Goal: Task Accomplishment & Management: Manage account settings

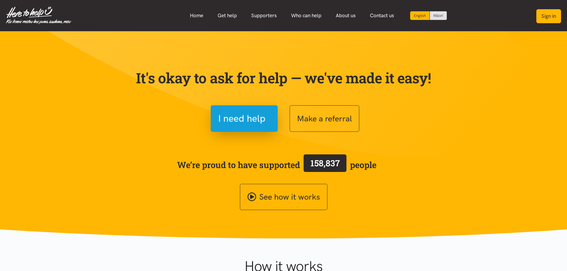
click at [542, 15] on button "Sign in" at bounding box center [549, 16] width 25 height 14
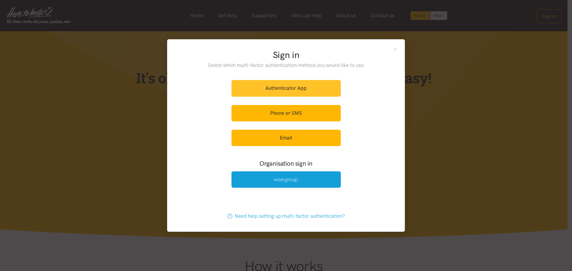
click at [282, 88] on link "Authenticator App" at bounding box center [285, 88] width 109 height 16
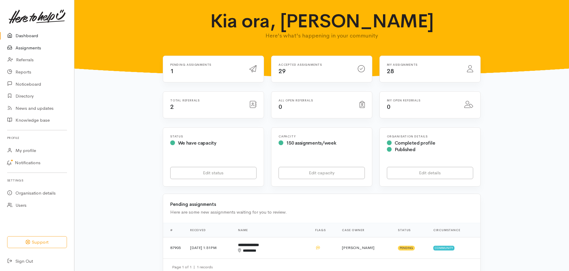
click at [25, 48] on link "Assignments" at bounding box center [37, 48] width 74 height 12
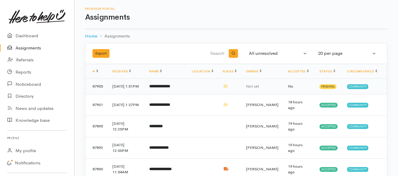
click at [162, 88] on b "**********" at bounding box center [159, 86] width 21 height 4
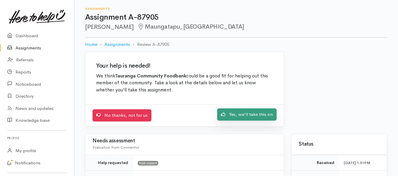
click at [234, 116] on link "Yes, we'll take this on" at bounding box center [247, 114] width 60 height 12
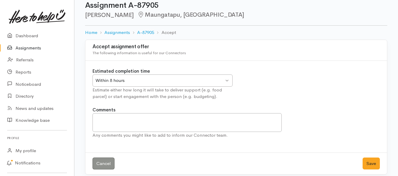
scroll to position [18, 0]
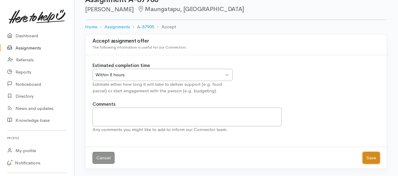
click at [372, 156] on button "Save" at bounding box center [371, 158] width 17 height 12
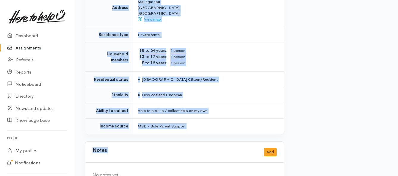
scroll to position [506, 0]
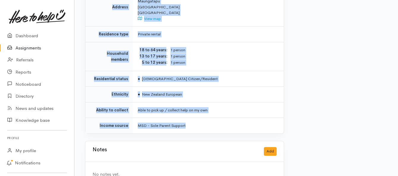
drag, startPoint x: 135, startPoint y: 82, endPoint x: 210, endPoint y: 122, distance: 85.0
copy div "**********"
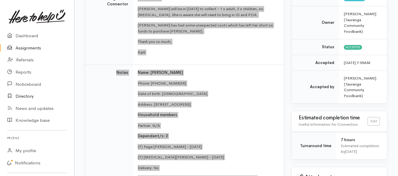
scroll to position [89, 0]
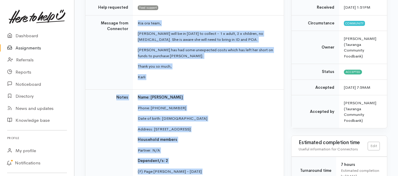
click at [30, 48] on link "Assignments" at bounding box center [37, 48] width 74 height 12
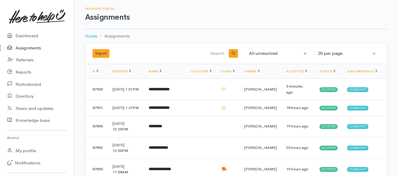
click at [29, 47] on link "Assignments" at bounding box center [37, 48] width 74 height 12
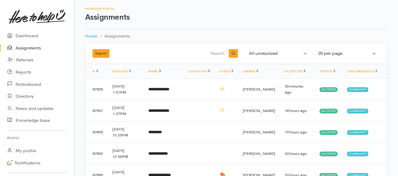
click at [30, 47] on link "Assignments" at bounding box center [37, 48] width 74 height 12
click at [33, 47] on link "Assignments" at bounding box center [37, 48] width 74 height 12
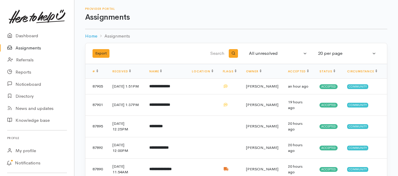
click at [22, 48] on link "Assignments" at bounding box center [37, 48] width 74 height 12
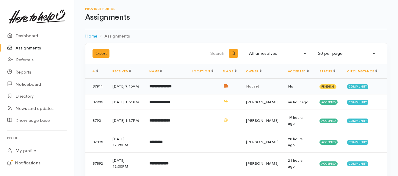
click at [161, 88] on b "**********" at bounding box center [160, 86] width 22 height 4
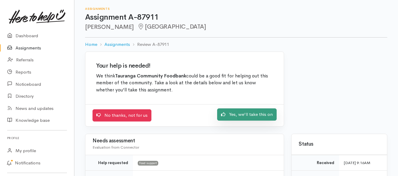
click at [232, 117] on link "Yes, we'll take this on" at bounding box center [247, 114] width 60 height 12
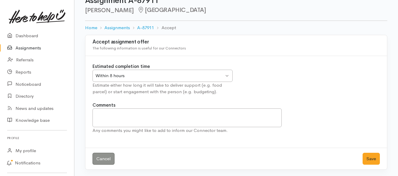
scroll to position [18, 0]
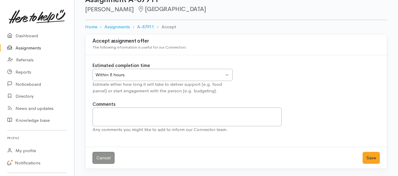
click at [213, 76] on div "Within 8 hours" at bounding box center [160, 74] width 129 height 7
click at [365, 160] on button "Save" at bounding box center [371, 158] width 17 height 12
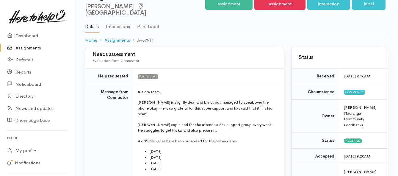
scroll to position [30, 0]
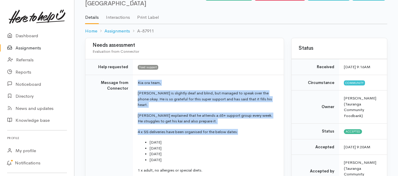
drag, startPoint x: 138, startPoint y: 76, endPoint x: 242, endPoint y: 116, distance: 111.7
click at [242, 116] on td "Kia ora team, Phillip is slightly deaf and blind, but managed to speak over the…" at bounding box center [208, 137] width 151 height 124
click at [244, 116] on td "Kia ora team, Phillip is slightly deaf and blind, but managed to speak over the…" at bounding box center [208, 137] width 151 height 124
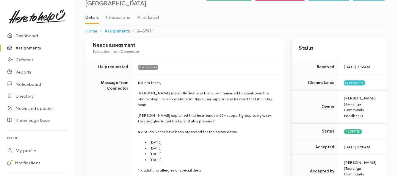
click at [252, 139] on li "Monday 25/08" at bounding box center [213, 142] width 127 height 6
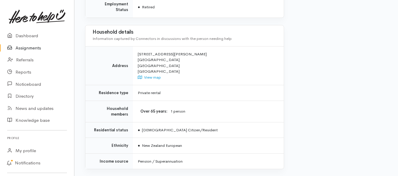
scroll to position [476, 0]
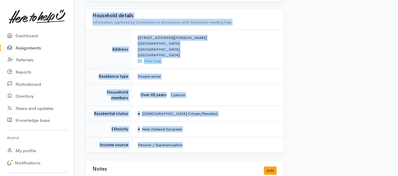
drag, startPoint x: 137, startPoint y: 77, endPoint x: 211, endPoint y: 125, distance: 88.2
copy div "Kia ora team, Phillip is slightly deaf and blind, but managed to speak over the…"
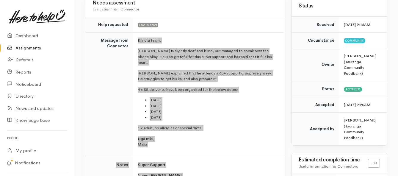
scroll to position [60, 0]
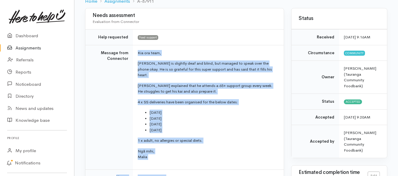
click at [29, 46] on link "Assignments" at bounding box center [37, 48] width 74 height 12
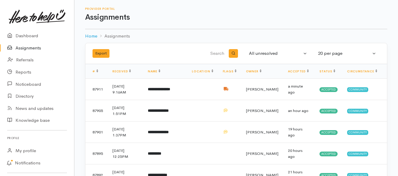
click at [16, 45] on link "Assignments" at bounding box center [37, 48] width 74 height 12
click at [38, 48] on link "Assignments" at bounding box center [37, 48] width 74 height 12
click at [34, 46] on link "Assignments" at bounding box center [37, 48] width 74 height 12
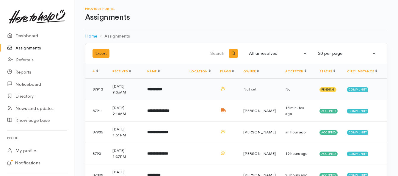
click at [162, 88] on b "**********" at bounding box center [154, 89] width 15 height 4
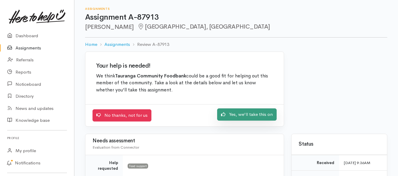
click at [227, 114] on link "Yes, we'll take this on" at bounding box center [247, 114] width 60 height 12
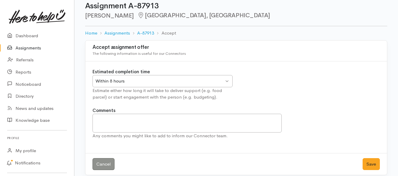
scroll to position [18, 0]
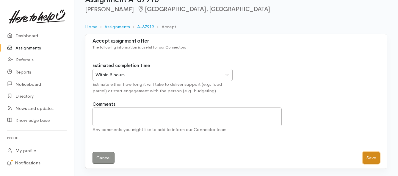
click at [367, 158] on button "Save" at bounding box center [371, 158] width 17 height 12
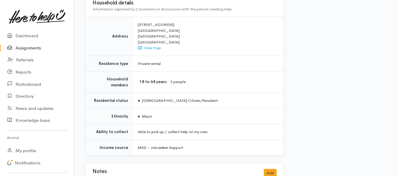
scroll to position [476, 0]
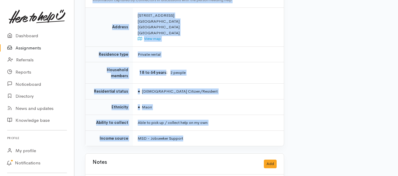
drag, startPoint x: 128, startPoint y: 89, endPoint x: 202, endPoint y: 125, distance: 82.8
copy div "**********"
click at [36, 49] on link "Assignments" at bounding box center [37, 48] width 74 height 12
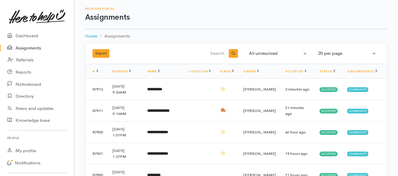
click at [31, 49] on link "Assignments" at bounding box center [37, 48] width 74 height 12
click at [22, 48] on link "Assignments" at bounding box center [37, 48] width 74 height 12
click at [33, 49] on link "Assignments" at bounding box center [37, 48] width 74 height 12
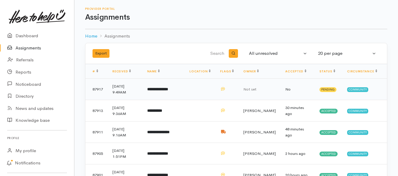
click at [178, 93] on td "**********" at bounding box center [164, 89] width 42 height 21
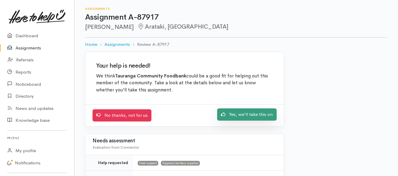
click at [227, 116] on link "Yes, we'll take this on" at bounding box center [247, 114] width 60 height 12
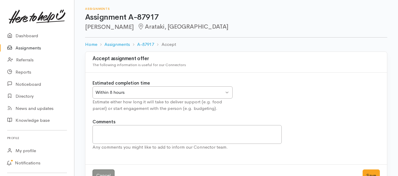
scroll to position [18, 0]
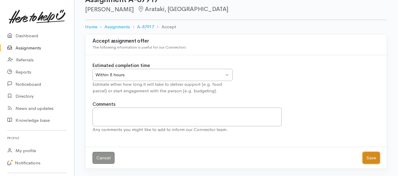
click at [367, 158] on button "Save" at bounding box center [371, 158] width 17 height 12
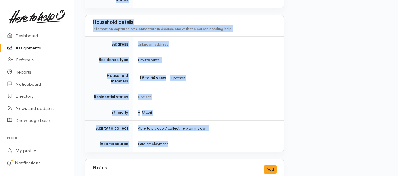
scroll to position [461, 0]
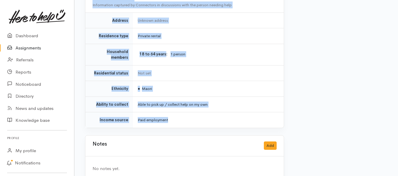
drag, startPoint x: 141, startPoint y: 49, endPoint x: 182, endPoint y: 104, distance: 68.5
copy div "**********"
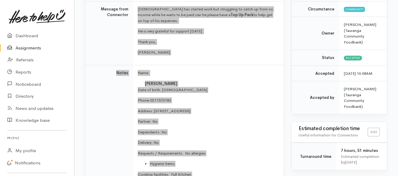
scroll to position [74, 0]
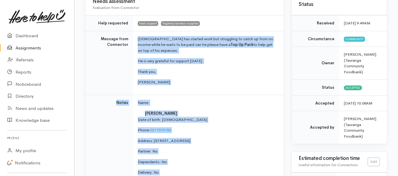
click at [35, 48] on link "Assignments" at bounding box center [37, 48] width 74 height 12
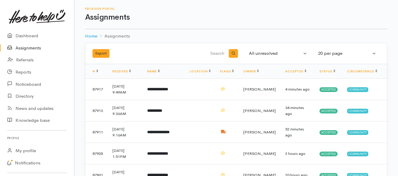
click at [37, 48] on link "Assignments" at bounding box center [37, 48] width 74 height 12
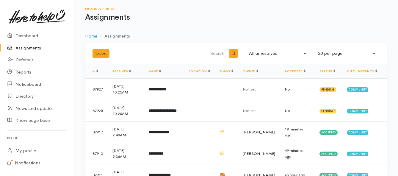
click at [37, 49] on link "Assignments" at bounding box center [37, 48] width 74 height 12
click at [162, 113] on b "**********" at bounding box center [163, 111] width 28 height 4
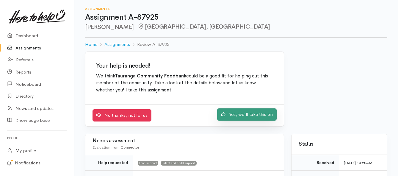
click at [229, 116] on link "Yes, we'll take this on" at bounding box center [247, 114] width 60 height 12
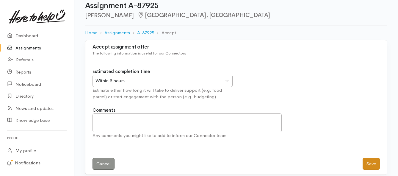
scroll to position [18, 0]
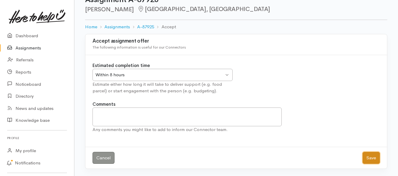
click at [372, 155] on button "Save" at bounding box center [371, 158] width 17 height 12
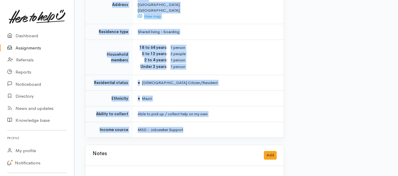
scroll to position [536, 0]
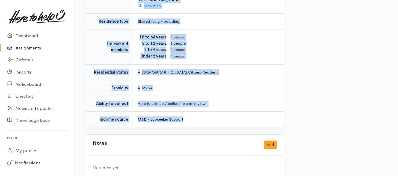
drag, startPoint x: 132, startPoint y: 82, endPoint x: 205, endPoint y: 113, distance: 79.2
copy div "**********"
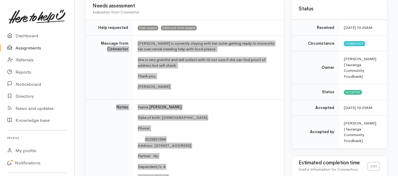
scroll to position [60, 0]
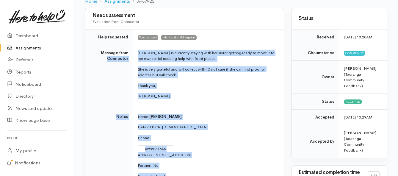
click at [33, 47] on link "Assignments" at bounding box center [37, 48] width 74 height 12
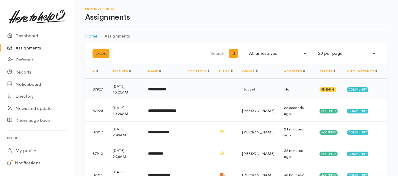
click at [156, 88] on b "**********" at bounding box center [157, 89] width 18 height 4
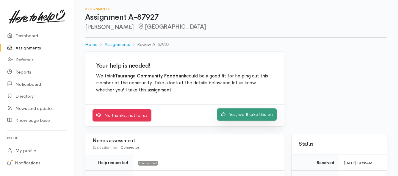
click at [228, 115] on link "Yes, we'll take this on" at bounding box center [247, 114] width 60 height 12
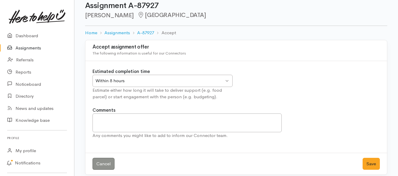
scroll to position [18, 0]
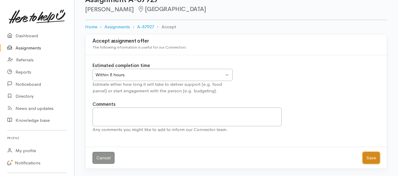
click at [366, 158] on button "Save" at bounding box center [371, 158] width 17 height 12
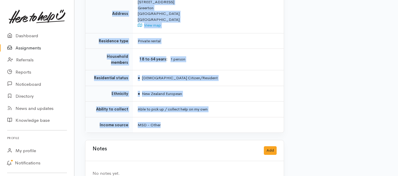
scroll to position [420, 0]
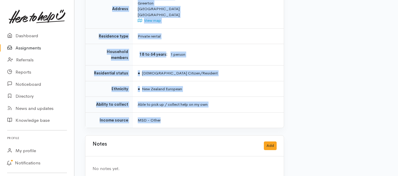
drag, startPoint x: 137, startPoint y: 74, endPoint x: 195, endPoint y: 109, distance: 68.0
copy div "**********"
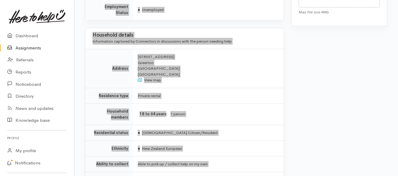
scroll to position [390, 0]
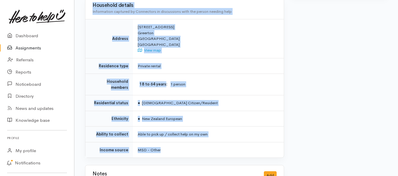
click at [33, 46] on link "Assignments" at bounding box center [37, 48] width 74 height 12
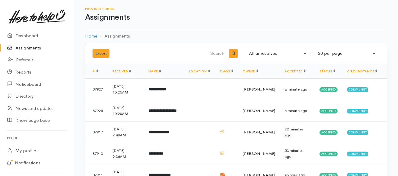
click at [38, 49] on link "Assignments" at bounding box center [37, 48] width 74 height 12
click at [38, 48] on link "Assignments" at bounding box center [37, 48] width 74 height 12
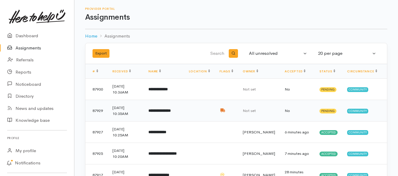
click at [166, 112] on b "**********" at bounding box center [160, 111] width 22 height 4
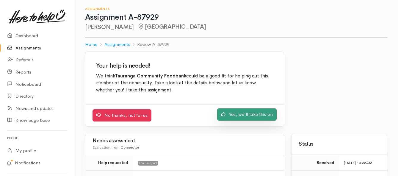
click at [231, 117] on link "Yes, we'll take this on" at bounding box center [247, 114] width 60 height 12
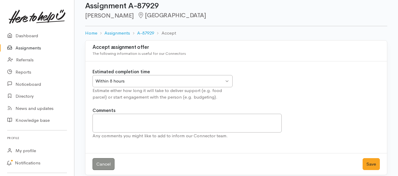
scroll to position [18, 0]
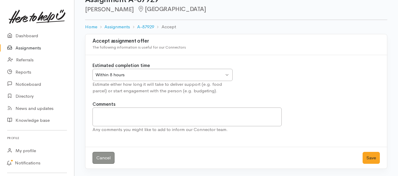
click at [211, 74] on div "Within 8 hours" at bounding box center [160, 74] width 129 height 7
click at [370, 157] on button "Save" at bounding box center [371, 158] width 17 height 12
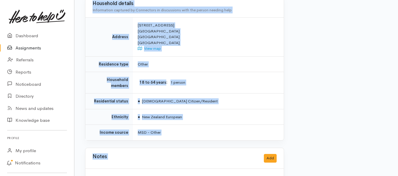
scroll to position [447, 0]
drag, startPoint x: 135, startPoint y: 77, endPoint x: 210, endPoint y: 126, distance: 90.2
copy div "Loremi dolo, Sitame con adip elitsedd ei te in Utl (etdolo magnaa en Adminimv Q…"
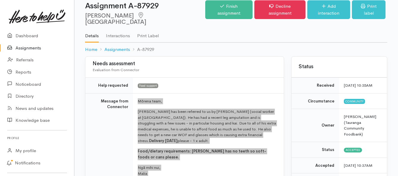
scroll to position [0, 0]
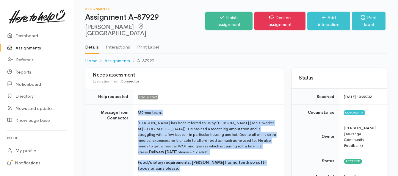
click at [32, 46] on link "Assignments" at bounding box center [37, 48] width 74 height 12
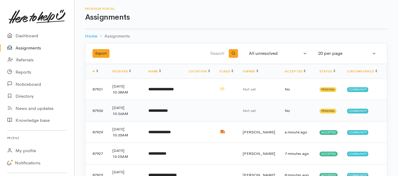
click at [168, 110] on b "**********" at bounding box center [158, 111] width 19 height 4
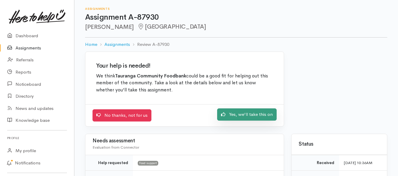
click at [231, 114] on link "Yes, we'll take this on" at bounding box center [247, 114] width 60 height 12
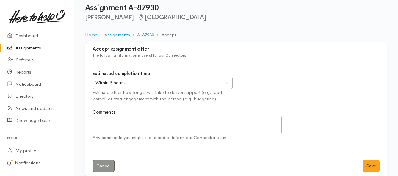
scroll to position [18, 0]
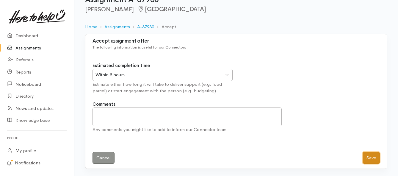
click at [373, 160] on button "Save" at bounding box center [371, 158] width 17 height 12
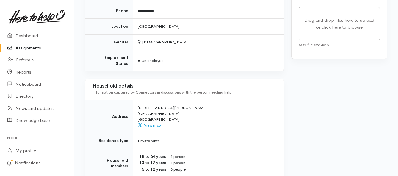
scroll to position [417, 0]
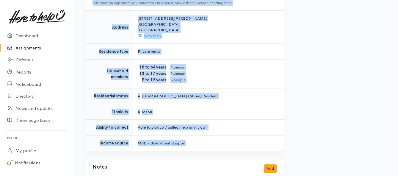
drag, startPoint x: 136, startPoint y: 47, endPoint x: 194, endPoint y: 128, distance: 99.6
copy div "**********"
click at [18, 47] on link "Assignments" at bounding box center [37, 48] width 74 height 12
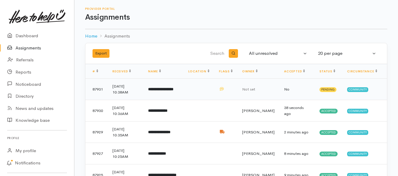
click at [161, 87] on b "**********" at bounding box center [160, 89] width 25 height 4
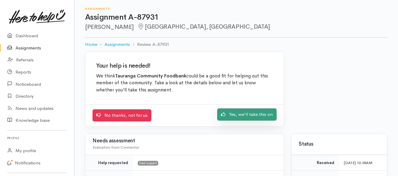
click at [241, 116] on link "Yes, we'll take this on" at bounding box center [247, 114] width 60 height 12
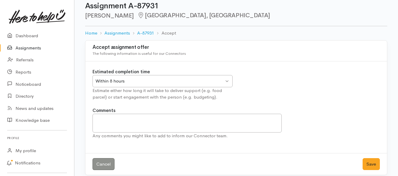
scroll to position [18, 0]
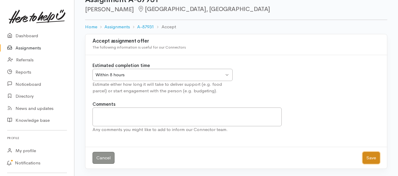
click at [370, 155] on button "Save" at bounding box center [371, 158] width 17 height 12
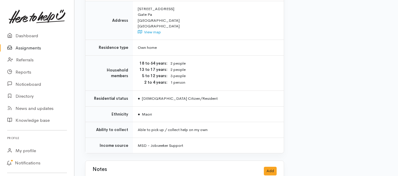
scroll to position [476, 0]
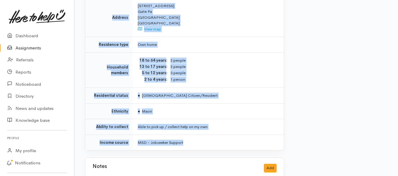
drag, startPoint x: 137, startPoint y: 53, endPoint x: 203, endPoint y: 133, distance: 103.5
copy div "Kia ora team, Nicola will be in before 2pm to collect - 2 x adults, 6 x childre…"
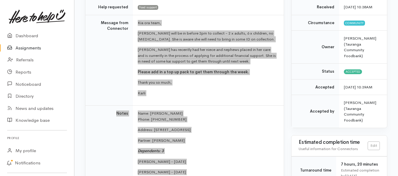
scroll to position [89, 0]
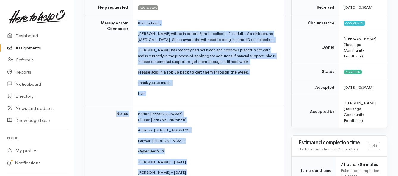
click at [31, 46] on link "Assignments" at bounding box center [37, 48] width 74 height 12
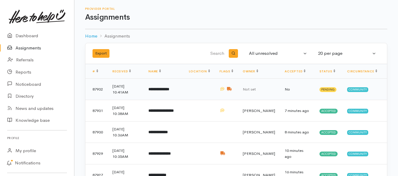
click at [158, 91] on b "**********" at bounding box center [159, 89] width 21 height 4
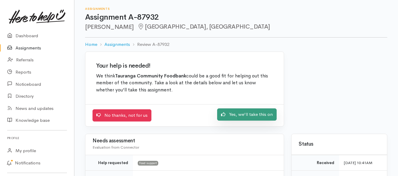
click at [234, 116] on link "Yes, we'll take this on" at bounding box center [247, 114] width 60 height 12
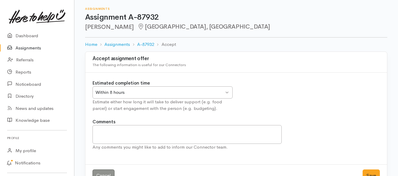
click at [227, 89] on div "Within 8 hours Within 8 hours" at bounding box center [163, 92] width 140 height 12
click at [158, 90] on div "Within 24 hours" at bounding box center [160, 92] width 129 height 7
click at [369, 171] on button "Save" at bounding box center [371, 175] width 17 height 12
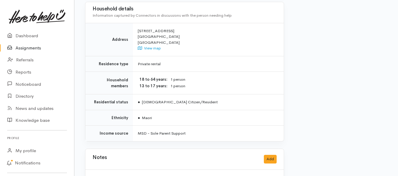
scroll to position [506, 0]
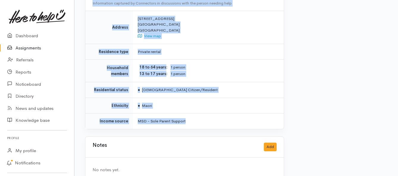
drag, startPoint x: 133, startPoint y: 81, endPoint x: 192, endPoint y: 113, distance: 68.0
copy div "Connector Kia ora team, Gini has had to travel to Wellington this week for a fa…"
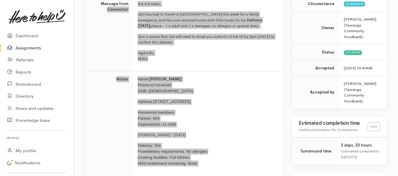
scroll to position [119, 0]
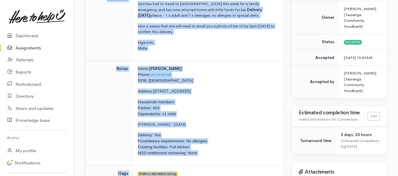
click at [29, 47] on link "Assignments" at bounding box center [37, 48] width 74 height 12
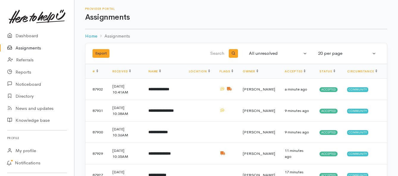
click at [21, 48] on link "Assignments" at bounding box center [37, 48] width 74 height 12
click at [37, 49] on link "Assignments" at bounding box center [37, 48] width 74 height 12
click at [161, 91] on b "**********" at bounding box center [159, 89] width 21 height 4
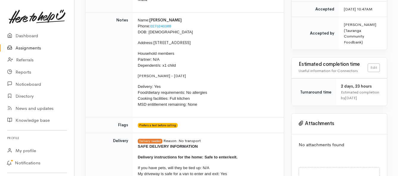
scroll to position [89, 0]
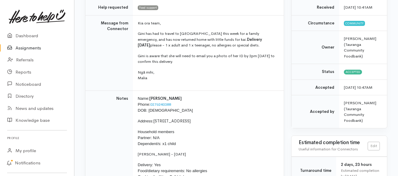
click at [39, 49] on link "Assignments" at bounding box center [37, 48] width 74 height 12
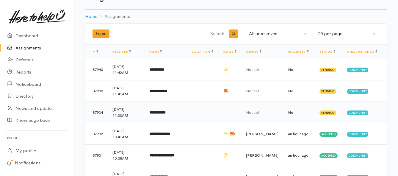
scroll to position [30, 0]
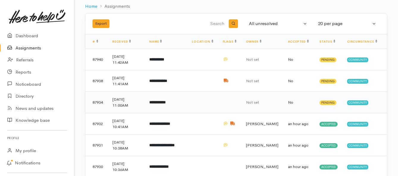
click at [165, 106] on td "**********" at bounding box center [166, 102] width 43 height 21
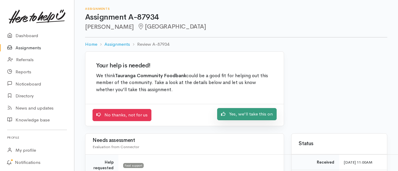
click at [226, 116] on icon at bounding box center [223, 114] width 4 height 4
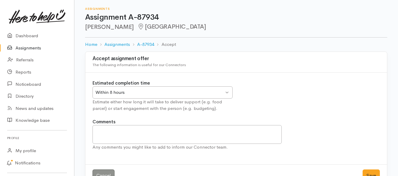
scroll to position [18, 0]
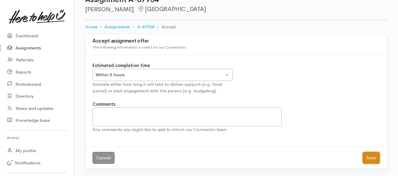
click at [367, 155] on button "Save" at bounding box center [371, 158] width 17 height 12
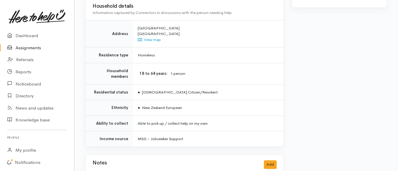
scroll to position [387, 0]
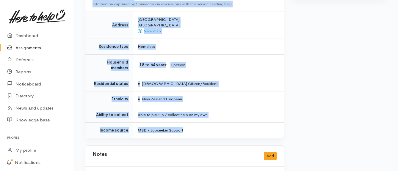
drag, startPoint x: 119, startPoint y: 51, endPoint x: 234, endPoint y: 117, distance: 131.9
copy div "**********"
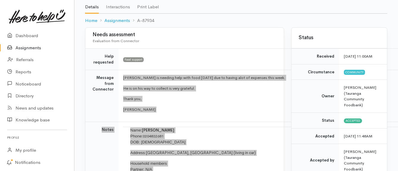
scroll to position [30, 0]
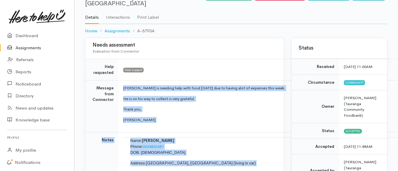
click at [21, 47] on link "Assignments" at bounding box center [37, 48] width 74 height 12
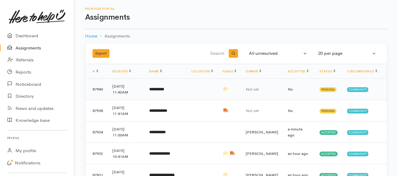
click at [160, 89] on b "**********" at bounding box center [156, 89] width 15 height 4
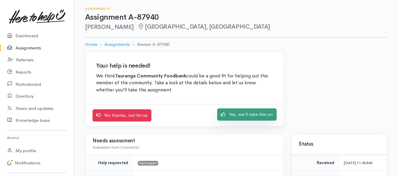
click at [230, 116] on link "Yes, we'll take this on" at bounding box center [247, 114] width 60 height 12
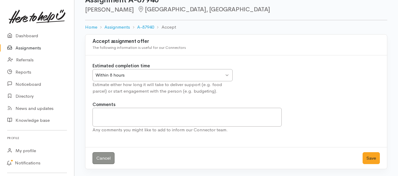
scroll to position [18, 0]
click at [369, 159] on button "Save" at bounding box center [371, 158] width 17 height 12
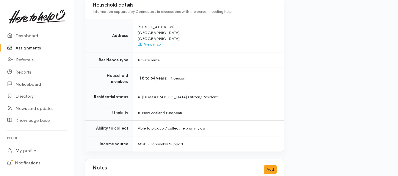
scroll to position [520, 0]
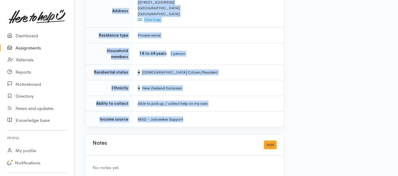
drag, startPoint x: 140, startPoint y: 24, endPoint x: 199, endPoint y: 107, distance: 102.3
copy div "**********"
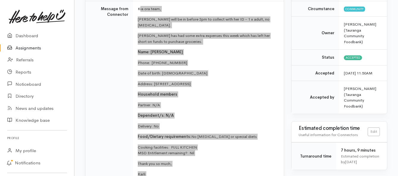
scroll to position [74, 0]
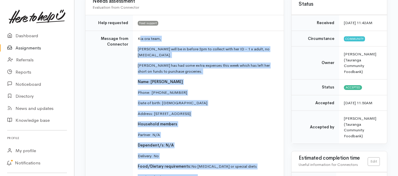
click at [16, 48] on link "Assignments" at bounding box center [37, 48] width 74 height 12
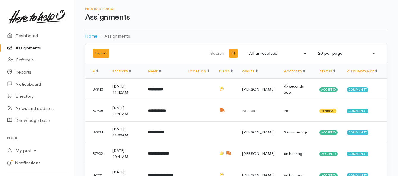
click at [32, 47] on link "Assignments" at bounding box center [37, 48] width 74 height 12
click at [33, 49] on link "Assignments" at bounding box center [37, 48] width 74 height 12
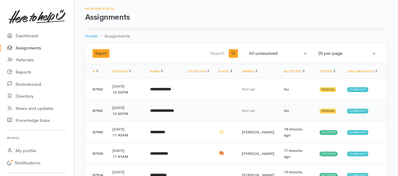
click at [174, 113] on b "**********" at bounding box center [162, 111] width 24 height 4
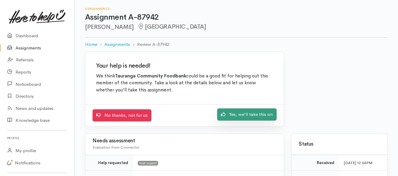
click at [238, 117] on link "Yes, we'll take this on" at bounding box center [247, 114] width 60 height 12
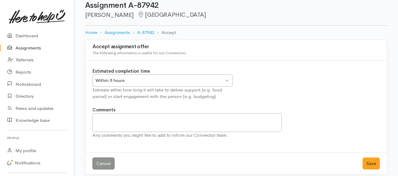
scroll to position [18, 0]
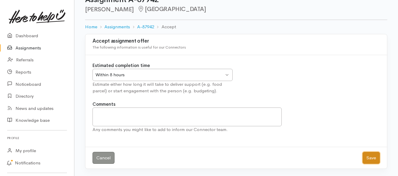
click at [370, 160] on button "Save" at bounding box center [371, 158] width 17 height 12
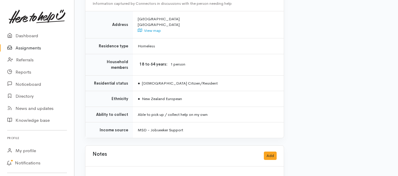
scroll to position [451, 0]
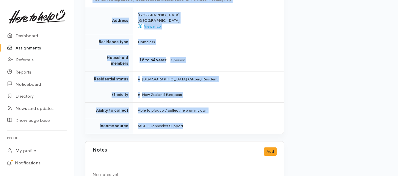
drag, startPoint x: 138, startPoint y: 103, endPoint x: 193, endPoint y: 113, distance: 55.4
copy div "**********"
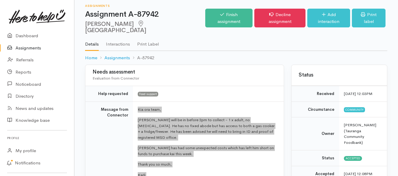
scroll to position [0, 0]
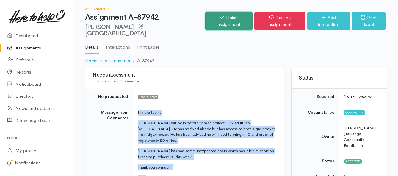
click at [216, 19] on link "Finish assignment" at bounding box center [228, 21] width 47 height 19
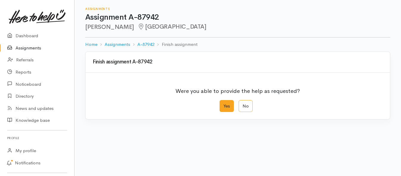
click at [220, 106] on label "Yes" at bounding box center [226, 106] width 14 height 12
click at [220, 104] on input "Yes" at bounding box center [221, 102] width 4 height 4
radio input "true"
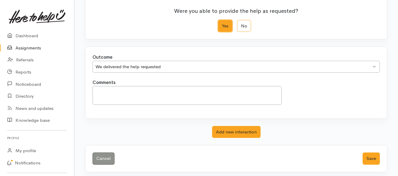
scroll to position [83, 0]
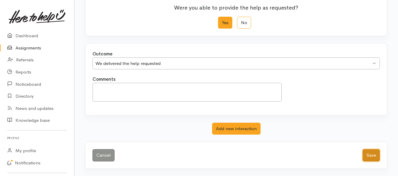
click at [375, 157] on button "Save" at bounding box center [371, 155] width 17 height 12
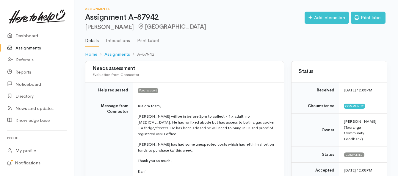
click at [30, 47] on link "Assignments" at bounding box center [37, 48] width 74 height 12
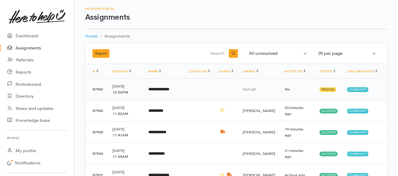
click at [159, 91] on b "**********" at bounding box center [159, 89] width 21 height 4
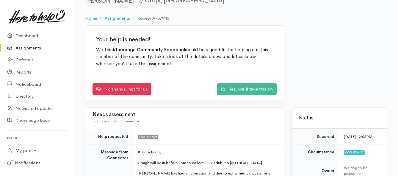
scroll to position [60, 0]
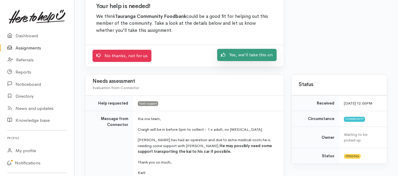
drag, startPoint x: 230, startPoint y: 55, endPoint x: 224, endPoint y: 60, distance: 8.0
click at [230, 55] on link "Yes, we'll take this on" at bounding box center [247, 55] width 60 height 12
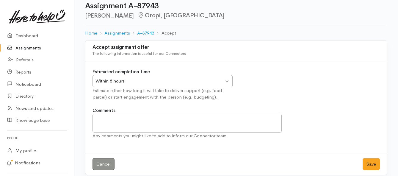
scroll to position [18, 0]
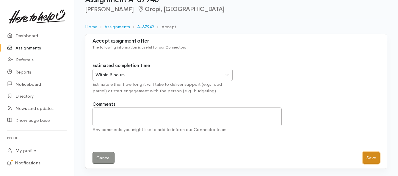
click at [366, 158] on button "Save" at bounding box center [371, 158] width 17 height 12
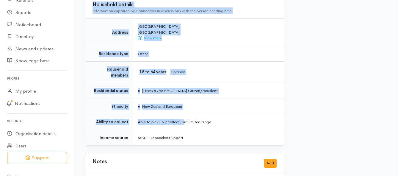
scroll to position [447, 0]
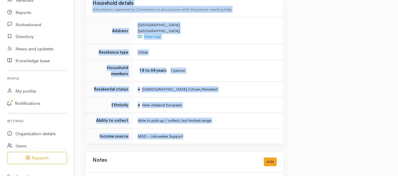
drag, startPoint x: 136, startPoint y: 46, endPoint x: 195, endPoint y: 116, distance: 91.1
copy div "**********"
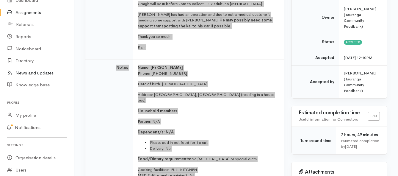
scroll to position [0, 0]
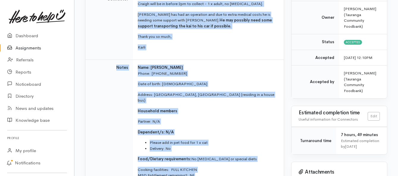
click at [30, 47] on link "Assignments" at bounding box center [37, 48] width 74 height 12
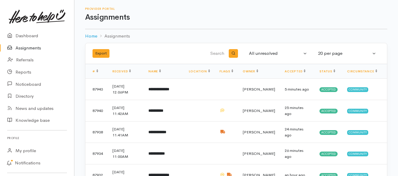
click at [29, 48] on link "Assignments" at bounding box center [37, 48] width 74 height 12
click at [21, 50] on link "Assignments" at bounding box center [37, 48] width 74 height 12
click at [29, 50] on link "Assignments" at bounding box center [37, 48] width 74 height 12
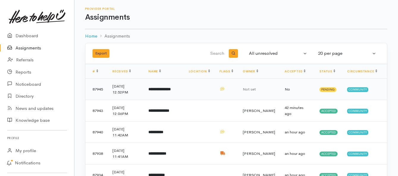
click at [166, 90] on b "**********" at bounding box center [160, 89] width 22 height 4
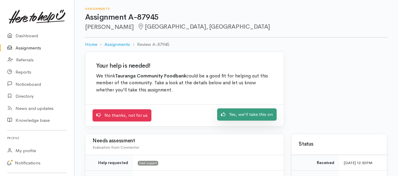
click at [229, 114] on link "Yes, we'll take this on" at bounding box center [247, 114] width 60 height 12
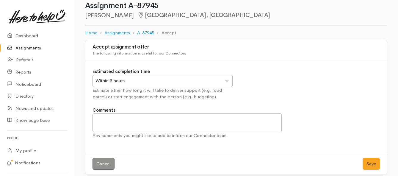
scroll to position [18, 0]
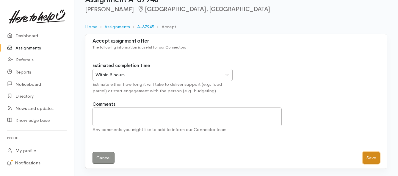
click at [371, 155] on button "Save" at bounding box center [371, 158] width 17 height 12
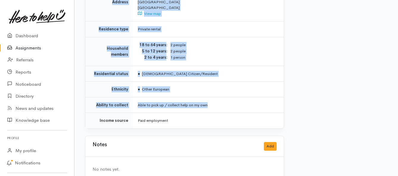
scroll to position [506, 0]
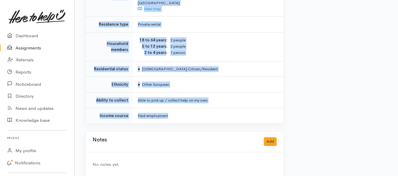
drag, startPoint x: 136, startPoint y: 52, endPoint x: 222, endPoint y: 103, distance: 100.2
copy div "**********"
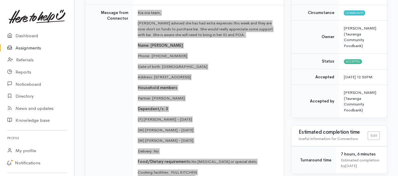
scroll to position [89, 0]
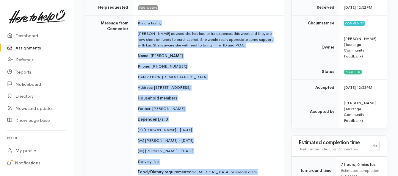
click at [35, 49] on link "Assignments" at bounding box center [37, 48] width 74 height 12
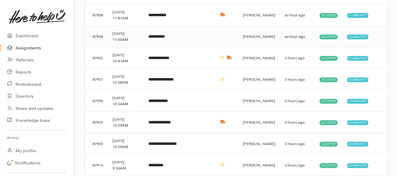
scroll to position [149, 0]
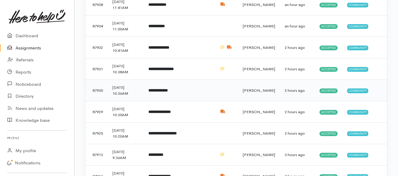
click at [159, 91] on b "**********" at bounding box center [158, 90] width 19 height 4
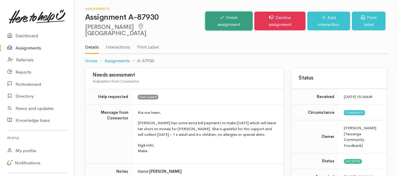
click at [224, 16] on link "Finish assignment" at bounding box center [228, 21] width 47 height 19
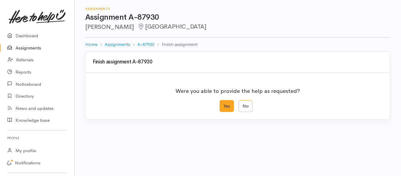
click at [228, 108] on label "Yes" at bounding box center [226, 106] width 14 height 12
click at [223, 104] on input "Yes" at bounding box center [221, 102] width 4 height 4
radio input "true"
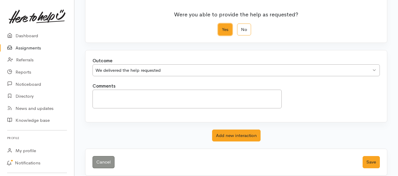
scroll to position [83, 0]
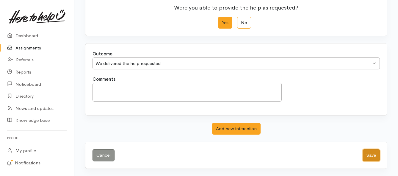
click at [366, 156] on button "Save" at bounding box center [371, 155] width 17 height 12
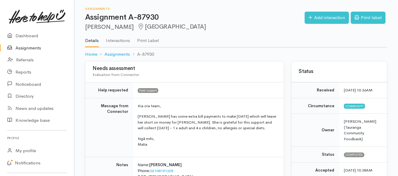
click at [27, 48] on link "Assignments" at bounding box center [37, 48] width 74 height 12
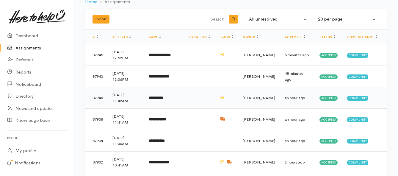
scroll to position [30, 0]
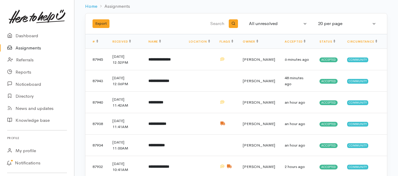
click at [20, 48] on link "Assignments" at bounding box center [37, 48] width 74 height 12
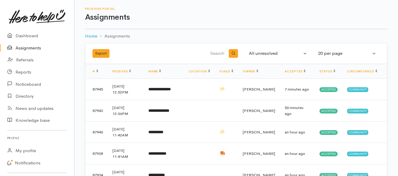
click at [27, 49] on link "Assignments" at bounding box center [37, 48] width 74 height 12
click at [37, 48] on link "Assignments" at bounding box center [37, 48] width 74 height 12
click at [28, 46] on link "Assignments" at bounding box center [37, 48] width 74 height 12
click at [30, 49] on link "Assignments" at bounding box center [37, 48] width 74 height 12
click at [24, 49] on link "Assignments" at bounding box center [37, 48] width 74 height 12
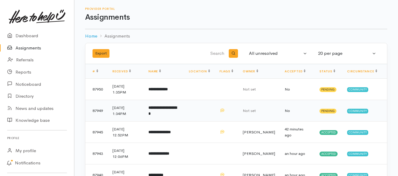
click at [171, 110] on b "**********" at bounding box center [163, 111] width 28 height 10
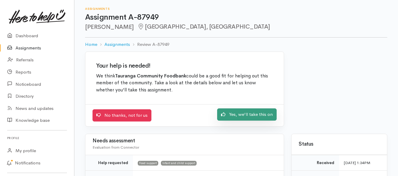
click at [225, 116] on icon at bounding box center [223, 114] width 4 height 4
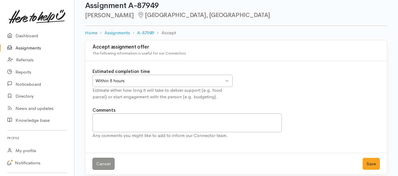
scroll to position [18, 0]
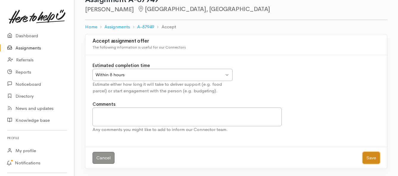
click at [373, 157] on button "Save" at bounding box center [371, 158] width 17 height 12
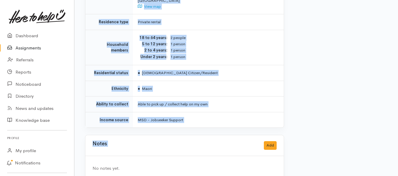
scroll to position [730, 0]
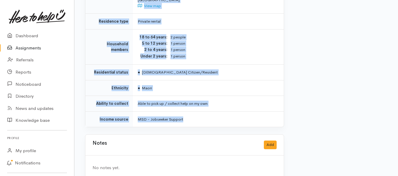
drag, startPoint x: 135, startPoint y: 52, endPoint x: 194, endPoint y: 110, distance: 82.3
copy div "Kia ora team, Raedon has been advised on multiple occasions that she will requi…"
click at [31, 49] on link "Assignments" at bounding box center [37, 48] width 74 height 12
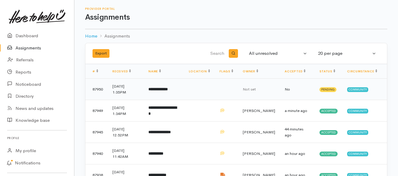
click at [159, 89] on b "**********" at bounding box center [158, 89] width 19 height 4
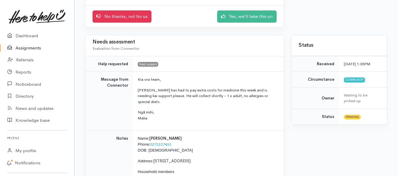
scroll to position [89, 0]
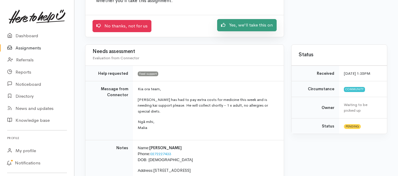
click at [230, 27] on link "Yes, we'll take this on" at bounding box center [247, 25] width 60 height 12
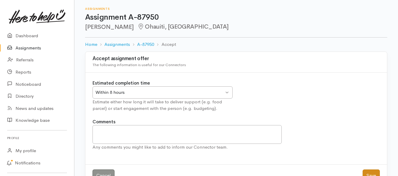
scroll to position [18, 0]
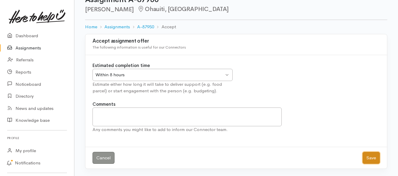
click at [375, 159] on button "Save" at bounding box center [371, 158] width 17 height 12
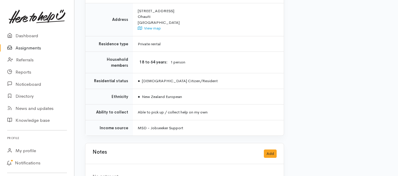
scroll to position [414, 0]
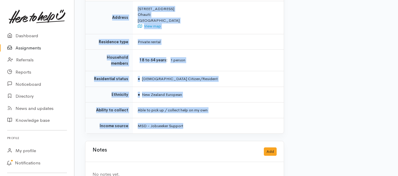
drag, startPoint x: 136, startPoint y: 75, endPoint x: 210, endPoint y: 115, distance: 83.6
copy div "**********"
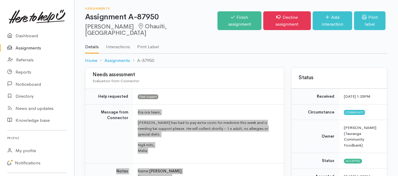
scroll to position [0, 0]
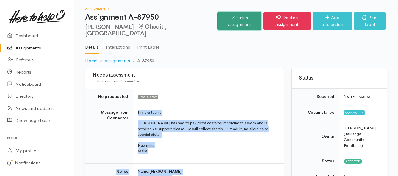
click at [218, 18] on link "Finish assignment" at bounding box center [240, 21] width 44 height 19
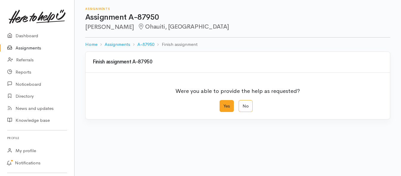
click at [227, 105] on label "Yes" at bounding box center [226, 106] width 14 height 12
click at [223, 104] on input "Yes" at bounding box center [221, 102] width 4 height 4
radio input "true"
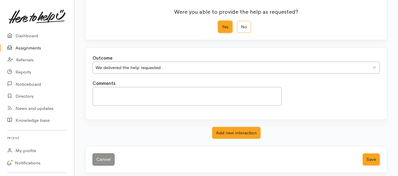
scroll to position [83, 0]
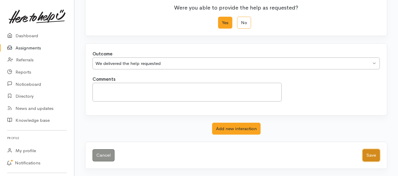
click at [370, 152] on button "Save" at bounding box center [371, 155] width 17 height 12
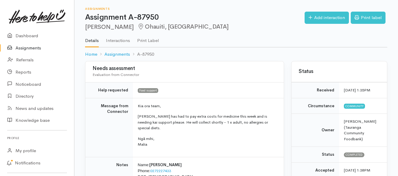
click at [31, 45] on link "Assignments" at bounding box center [37, 48] width 74 height 12
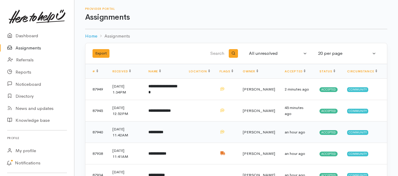
click at [166, 135] on td "**********" at bounding box center [164, 131] width 40 height 21
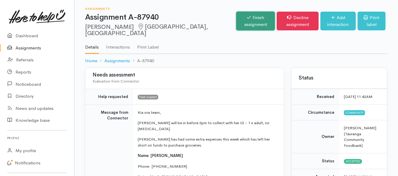
click at [236, 24] on link "Finish assignment" at bounding box center [255, 21] width 39 height 19
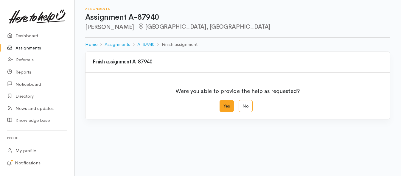
click at [227, 106] on label "Yes" at bounding box center [226, 106] width 14 height 12
click at [223, 104] on input "Yes" at bounding box center [221, 102] width 4 height 4
radio input "true"
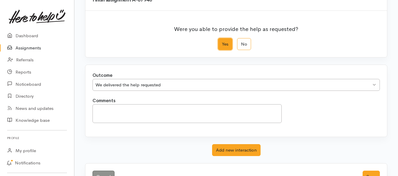
scroll to position [83, 0]
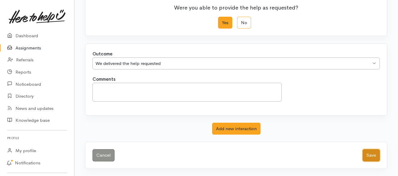
click at [370, 153] on button "Save" at bounding box center [371, 155] width 17 height 12
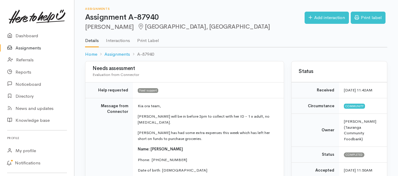
click at [37, 47] on link "Assignments" at bounding box center [37, 48] width 74 height 12
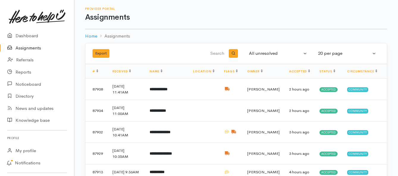
click at [33, 50] on link "Assignments" at bounding box center [37, 48] width 74 height 12
